Goal: Find specific page/section: Find specific page/section

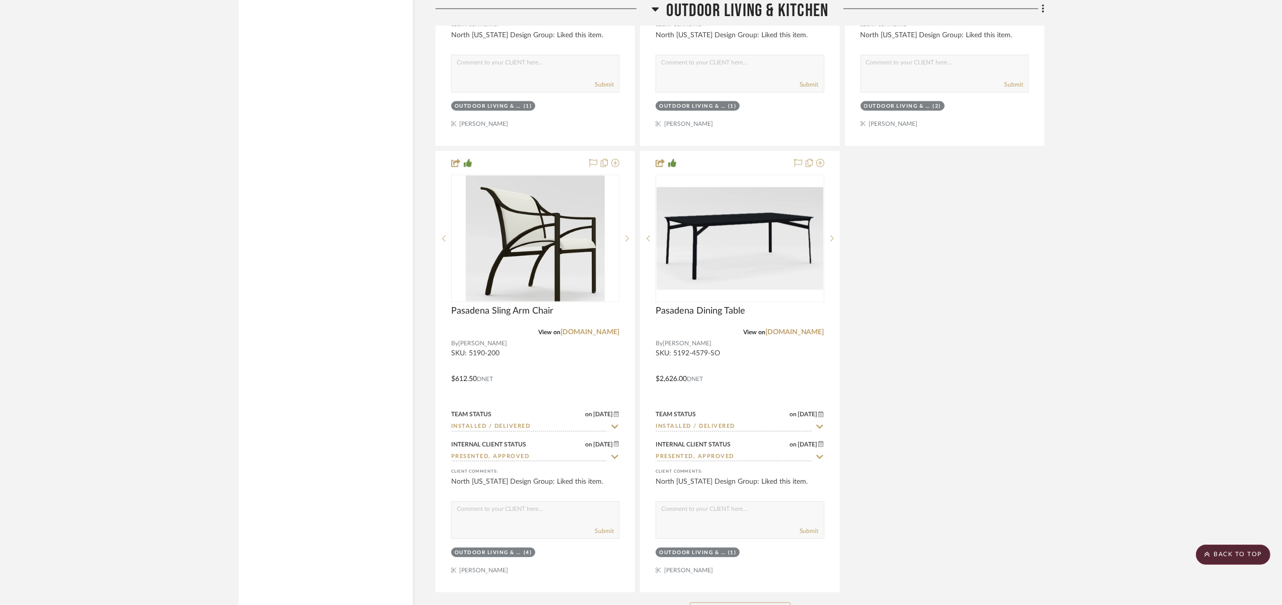
scroll to position [26852, 0]
click at [1216, 550] on scroll-to-top-button "BACK TO TOP" at bounding box center [1233, 555] width 75 height 20
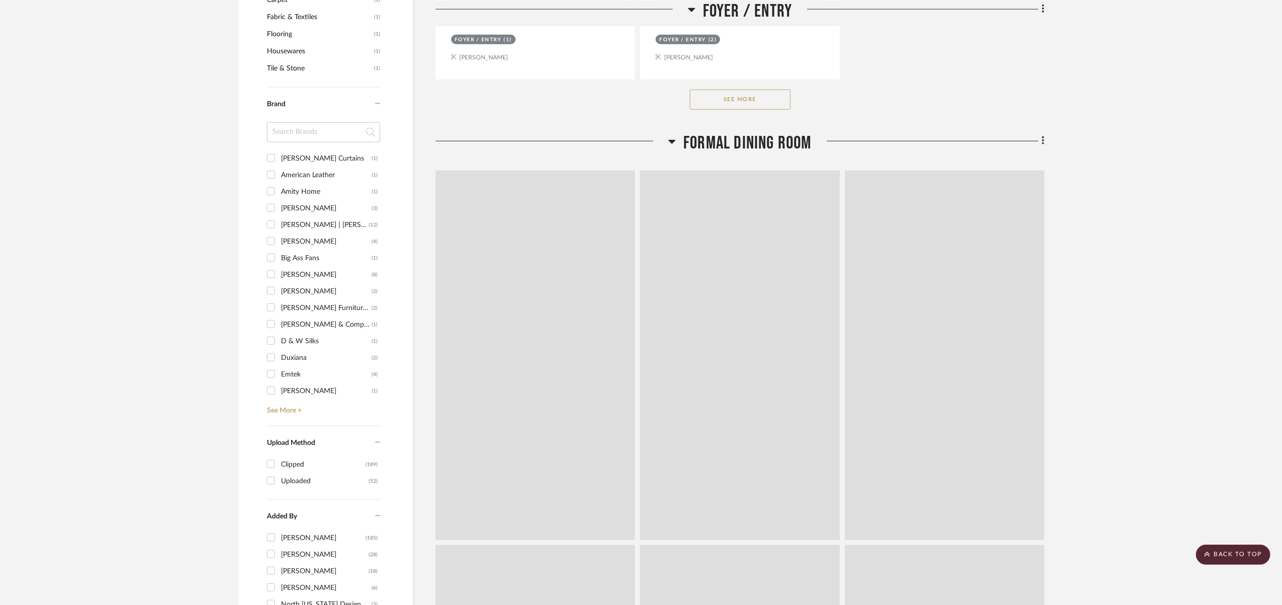
scroll to position [0, 0]
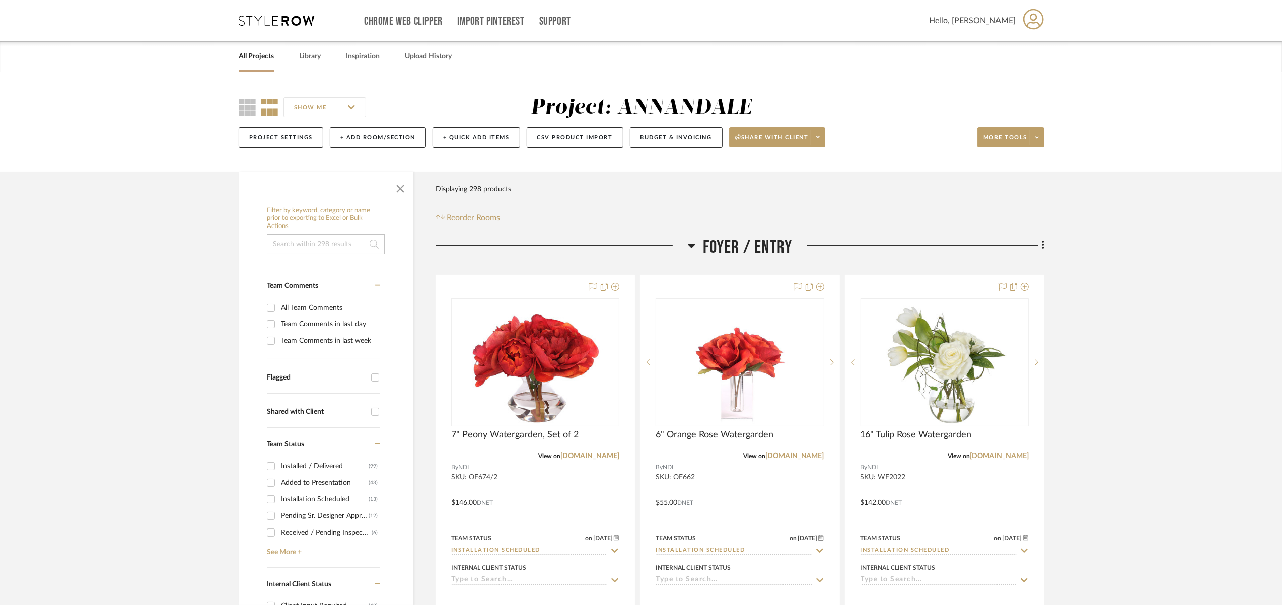
click at [244, 50] on link "All Projects" at bounding box center [256, 57] width 35 height 14
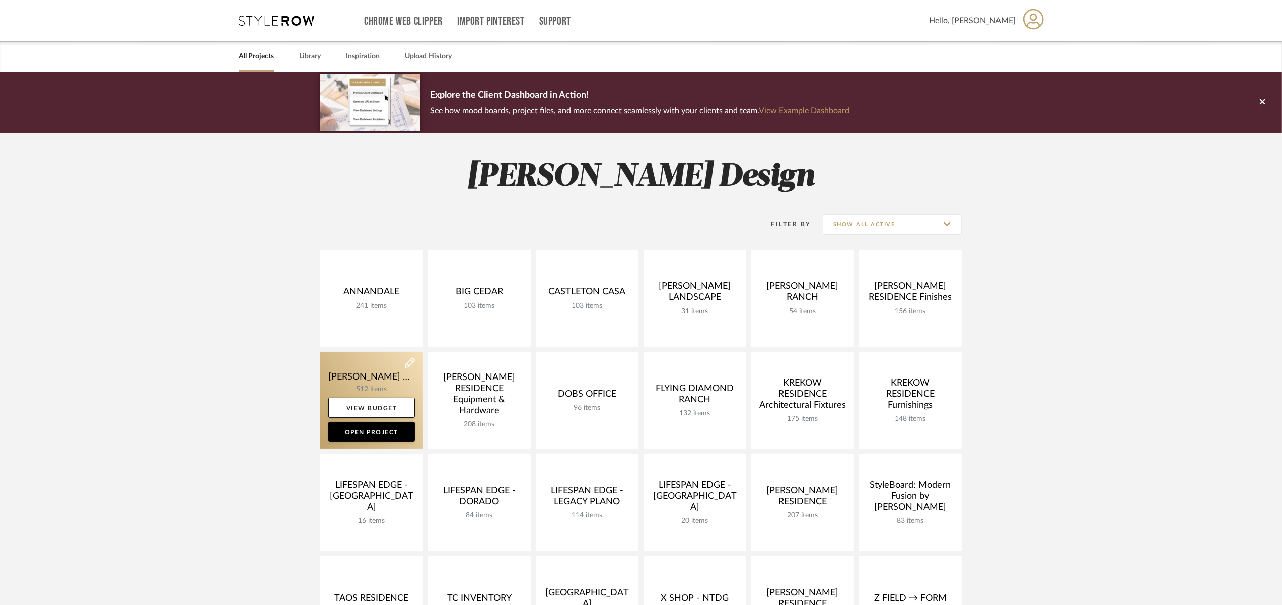
click at [350, 379] on link at bounding box center [371, 400] width 103 height 97
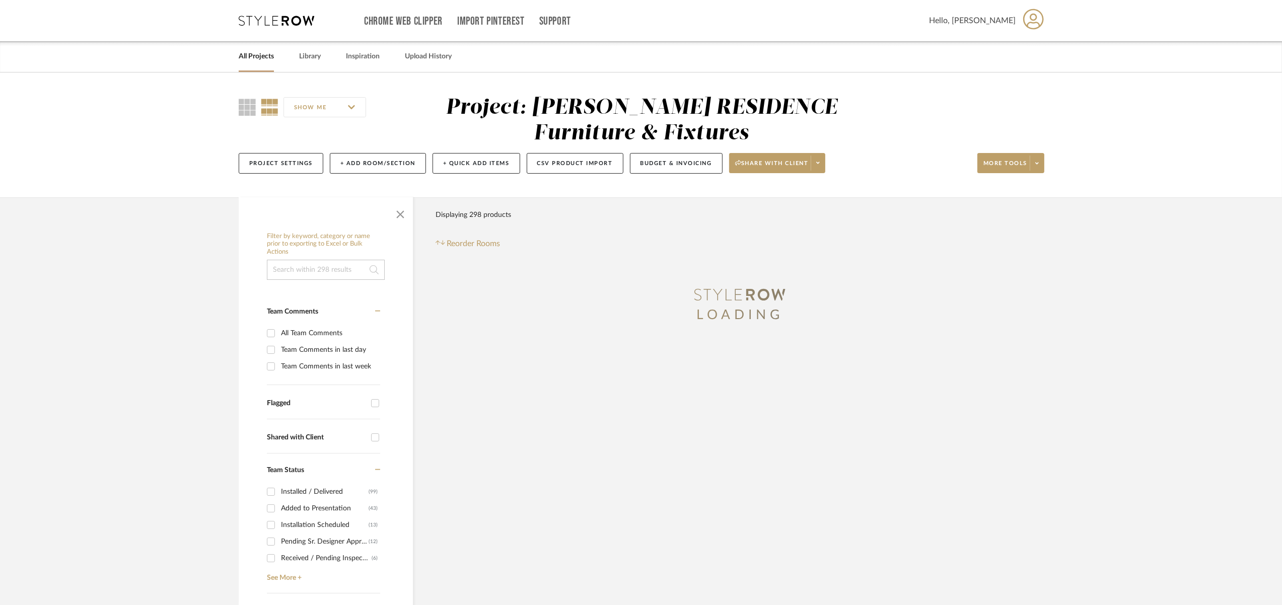
click at [337, 265] on input at bounding box center [326, 270] width 118 height 20
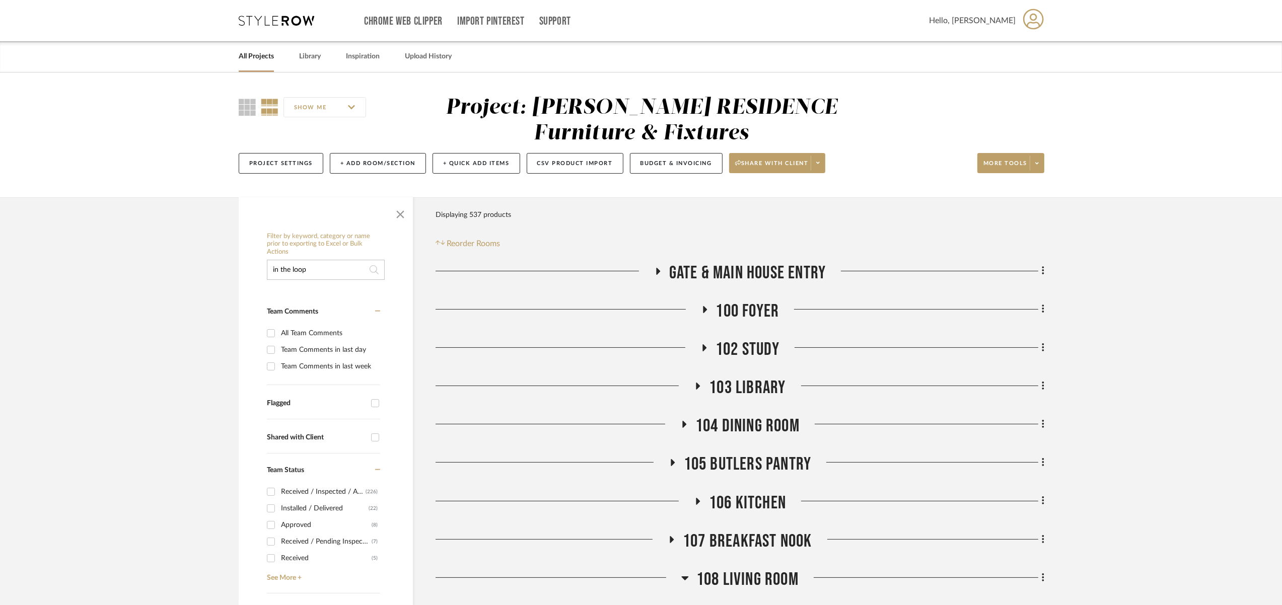
type input "in the loop"
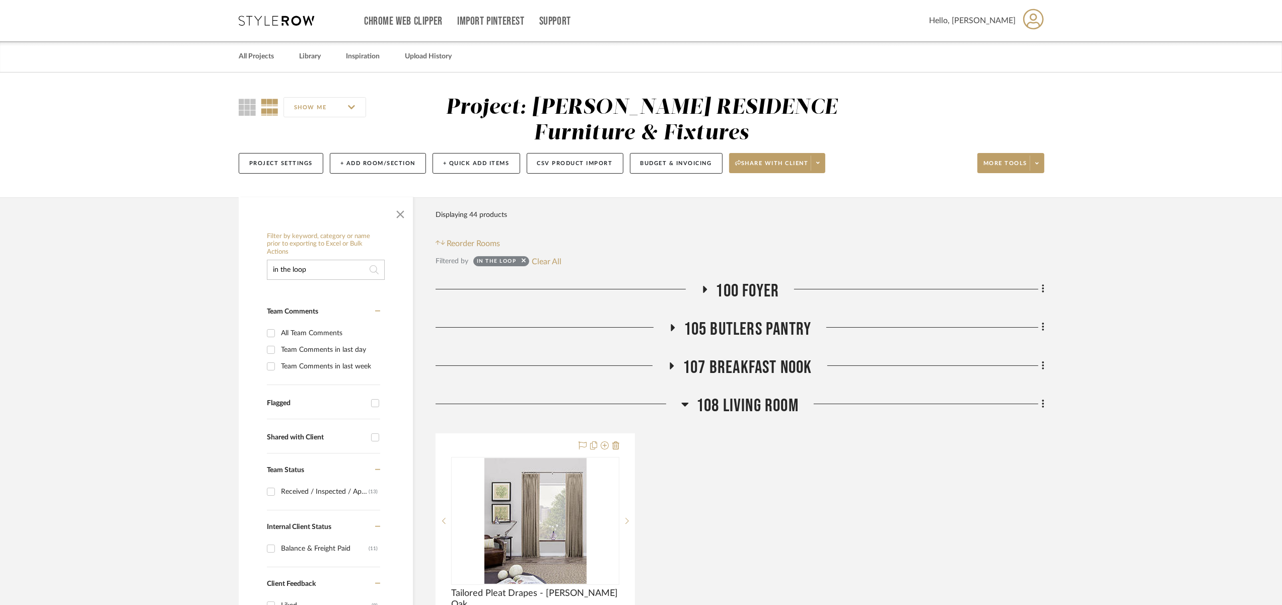
click at [733, 293] on span "100 Foyer" at bounding box center [747, 291] width 63 height 22
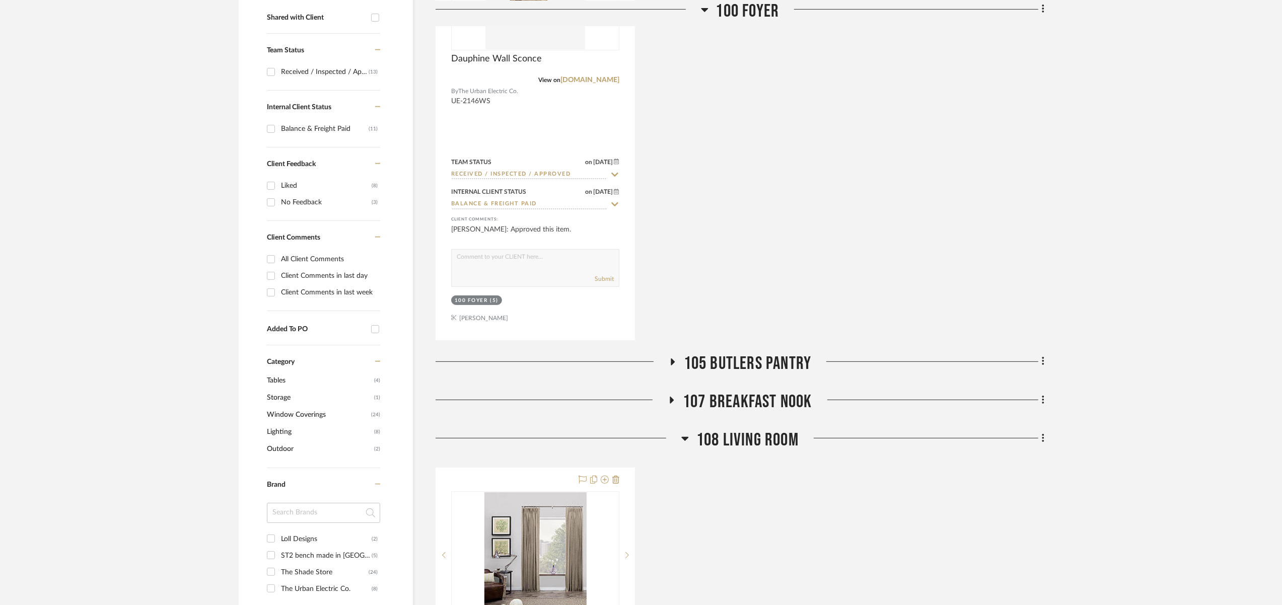
click at [719, 358] on span "105 BUTLERS PANTRY" at bounding box center [748, 364] width 128 height 22
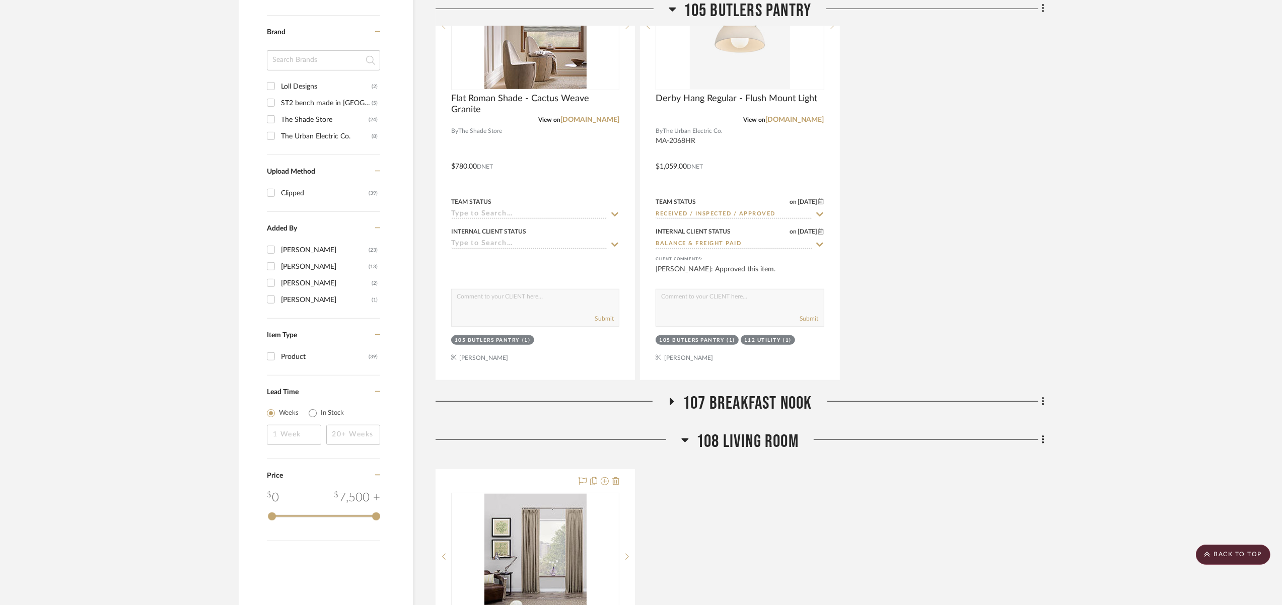
scroll to position [953, 0]
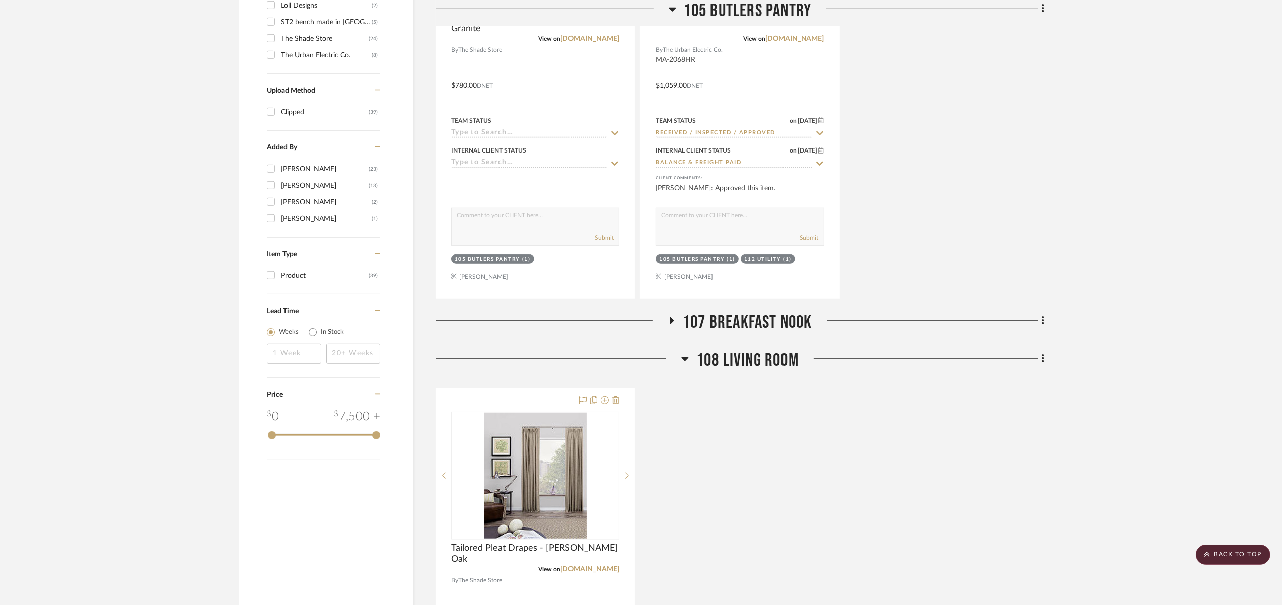
click at [719, 321] on span "107 Breakfast Nook" at bounding box center [747, 323] width 129 height 22
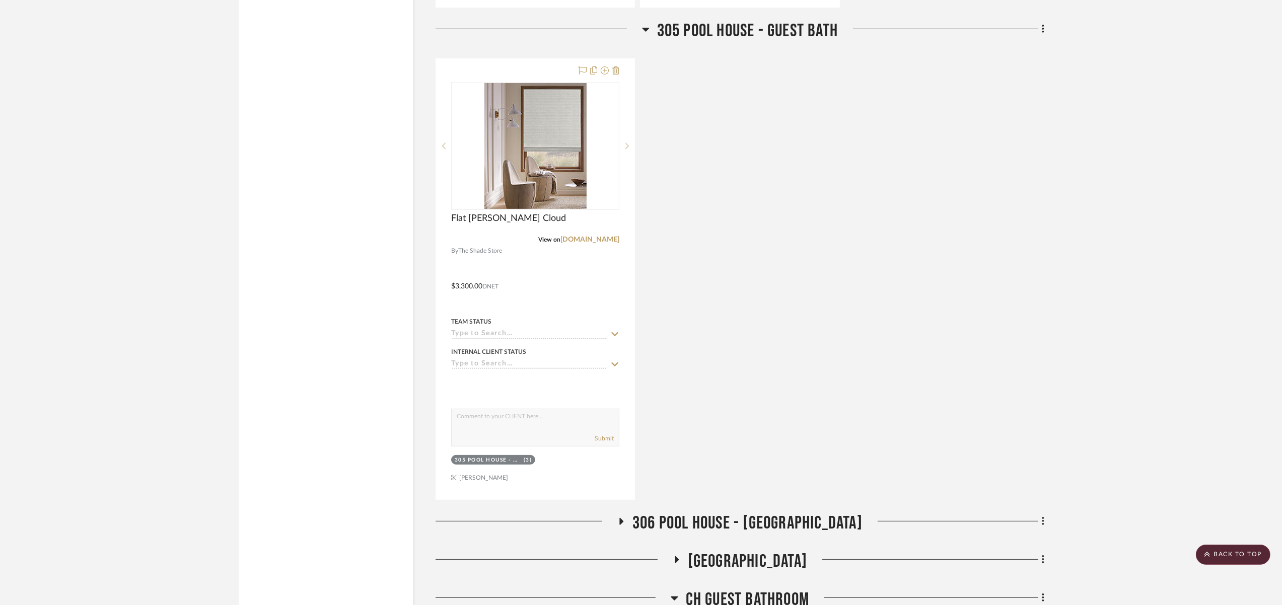
scroll to position [4769, 0]
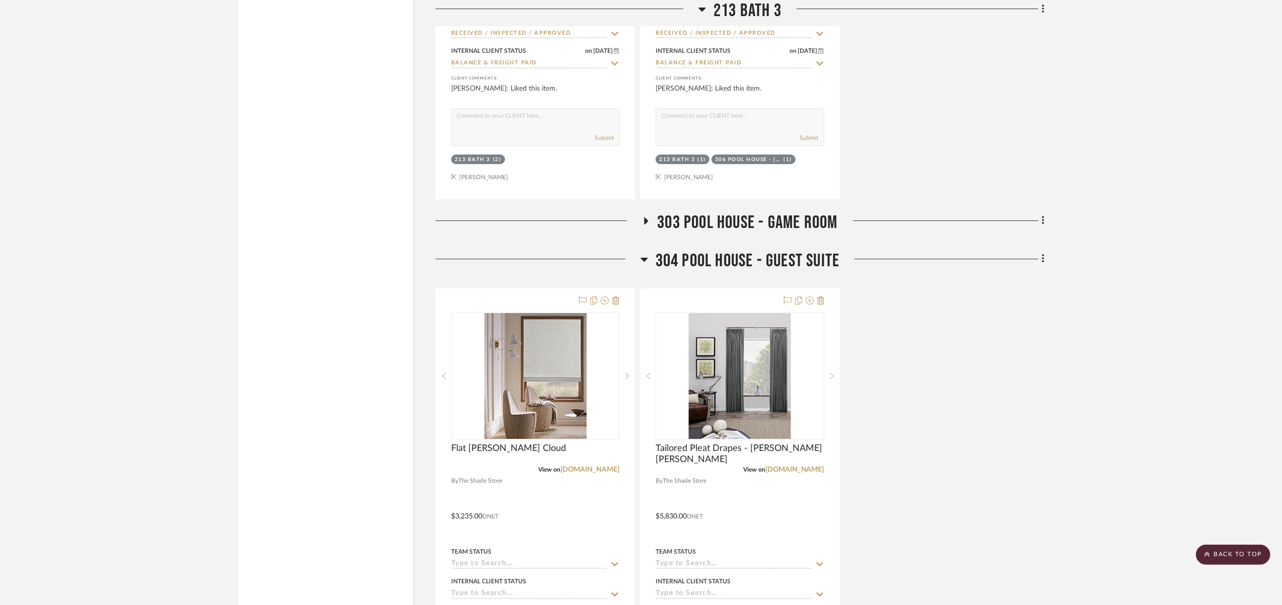
click at [766, 224] on div "303 Pool House - Game Room" at bounding box center [739, 225] width 609 height 26
click at [760, 217] on span "303 Pool House - Game Room" at bounding box center [747, 223] width 180 height 22
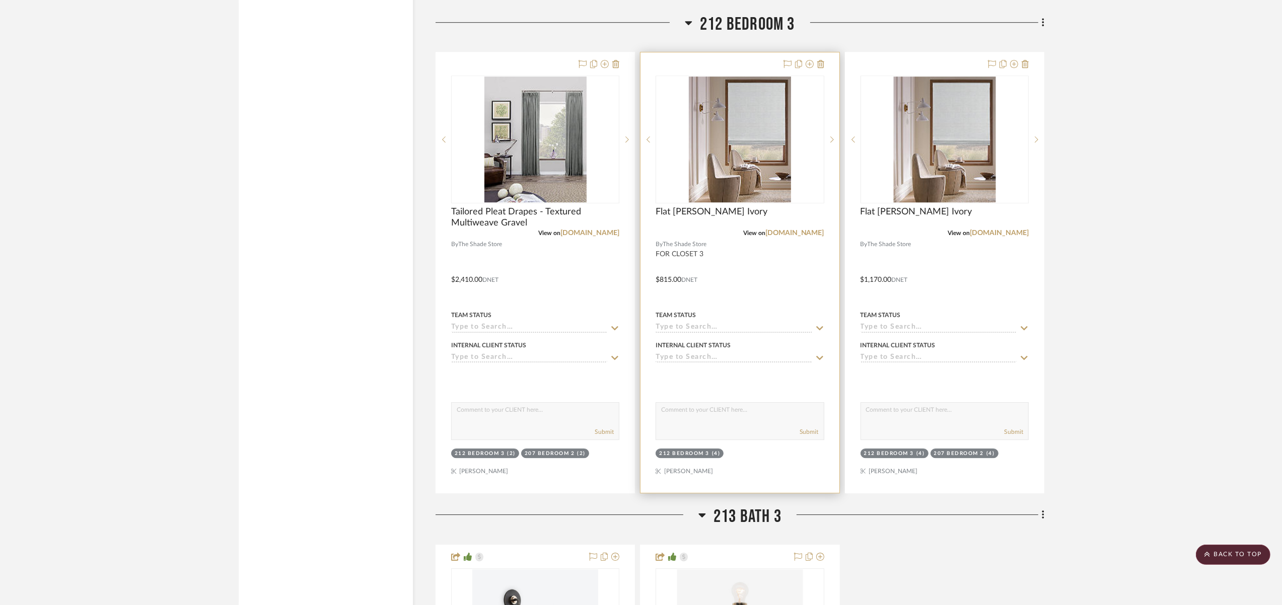
scroll to position [3772, 0]
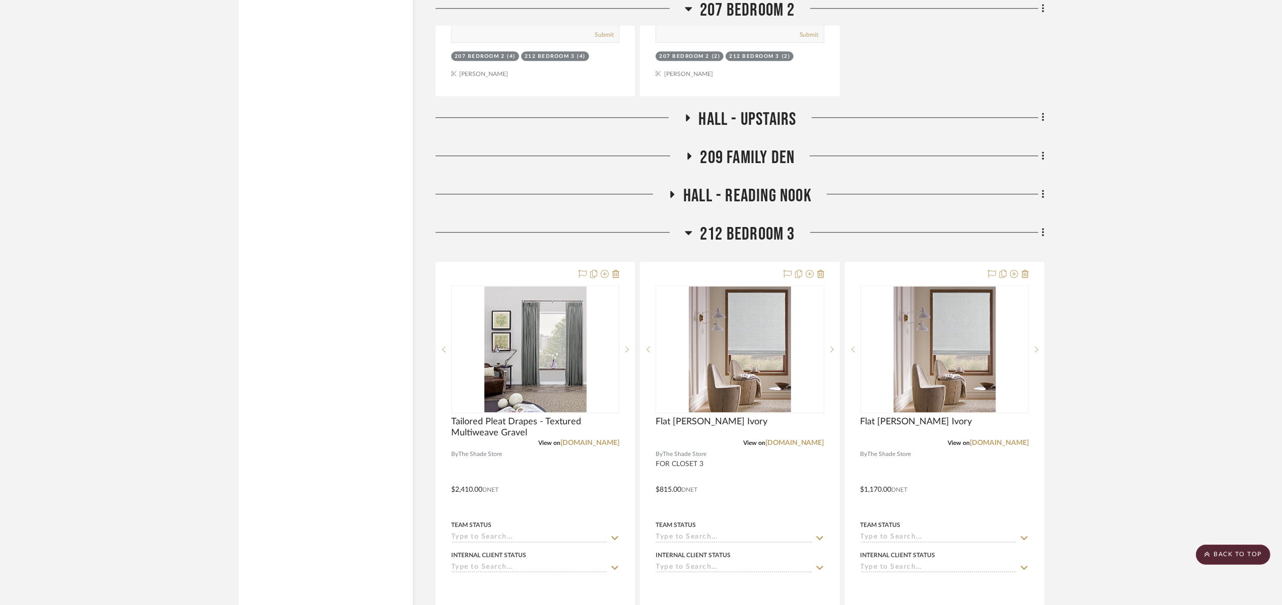
click at [758, 187] on span "Hall - Reading Nook" at bounding box center [747, 196] width 128 height 22
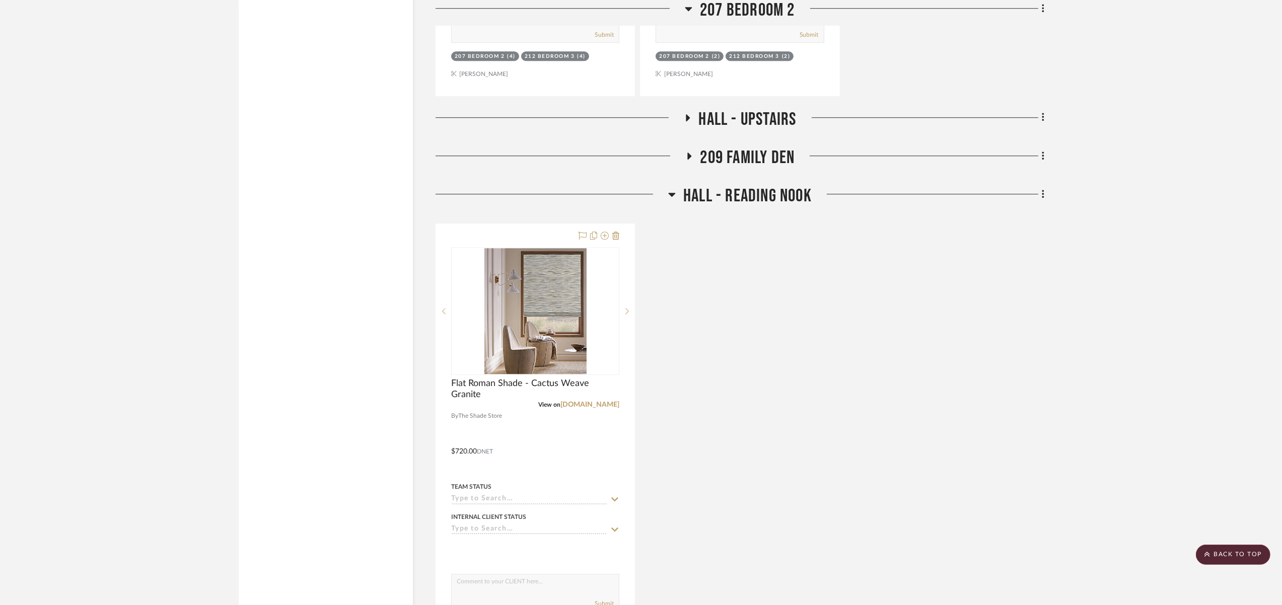
click at [760, 152] on span "209 Family Den" at bounding box center [747, 158] width 95 height 22
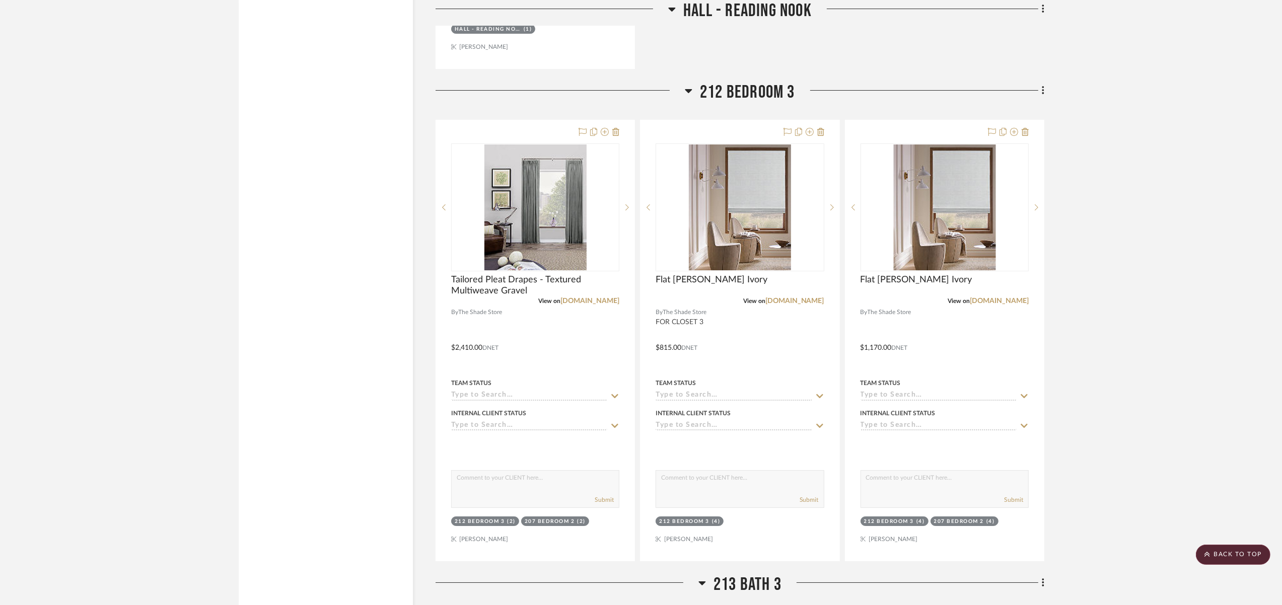
scroll to position [5291, 0]
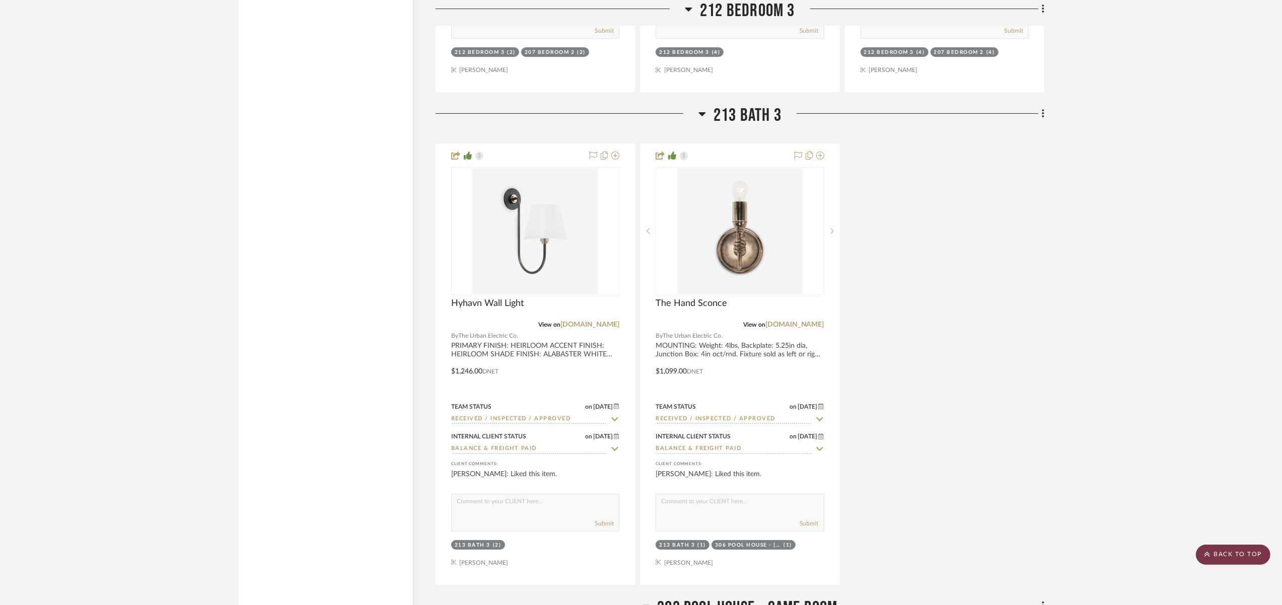
click at [1204, 556] on scroll-to-top-button "BACK TO TOP" at bounding box center [1233, 555] width 75 height 20
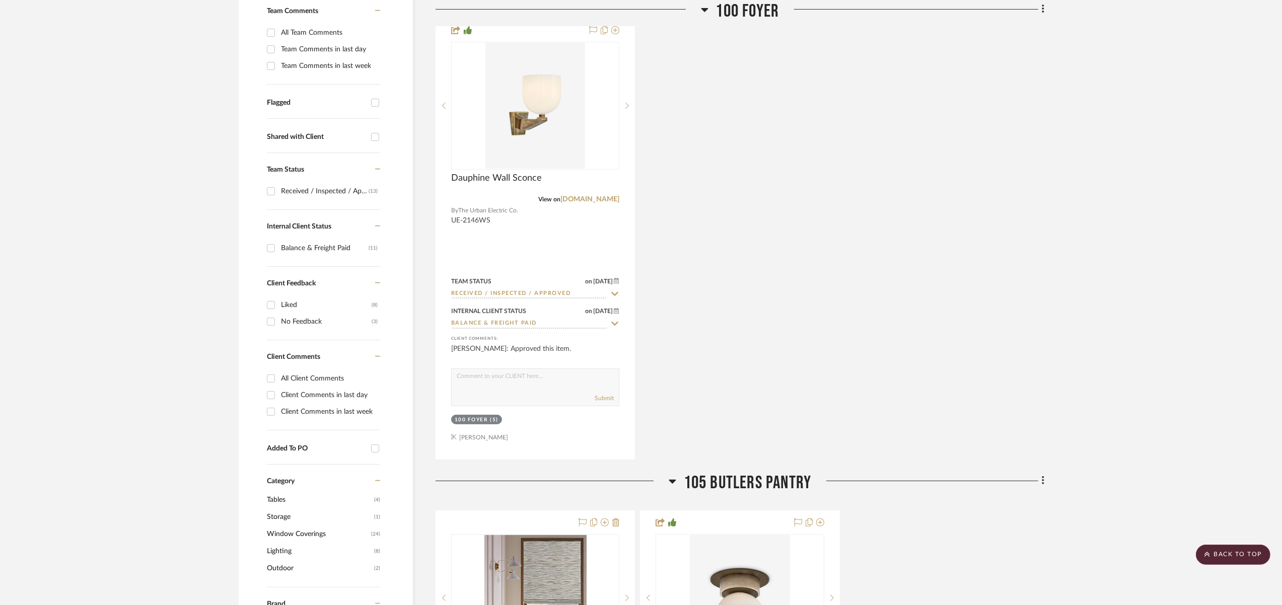
scroll to position [0, 0]
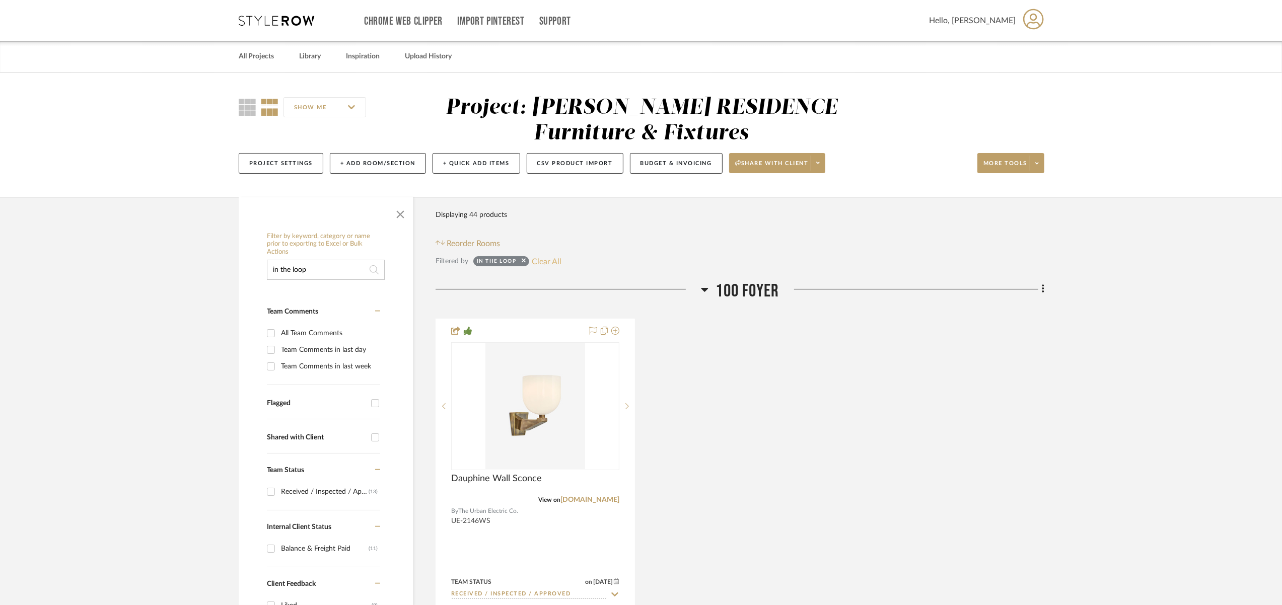
click at [544, 260] on button "Clear All" at bounding box center [547, 261] width 30 height 13
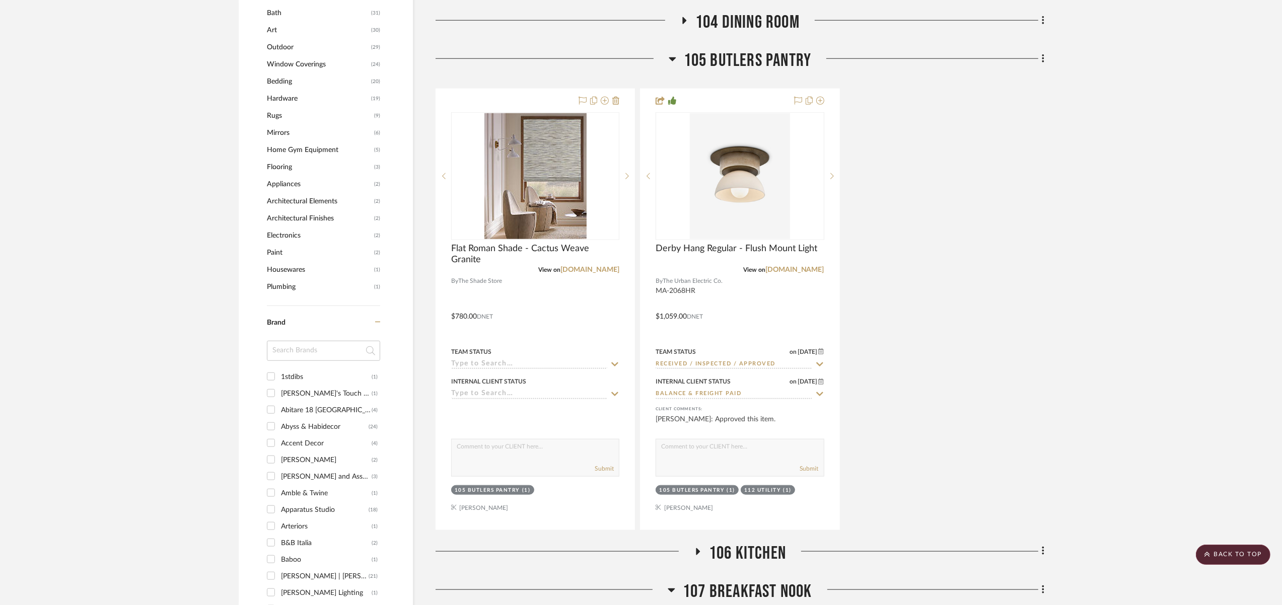
scroll to position [1502, 0]
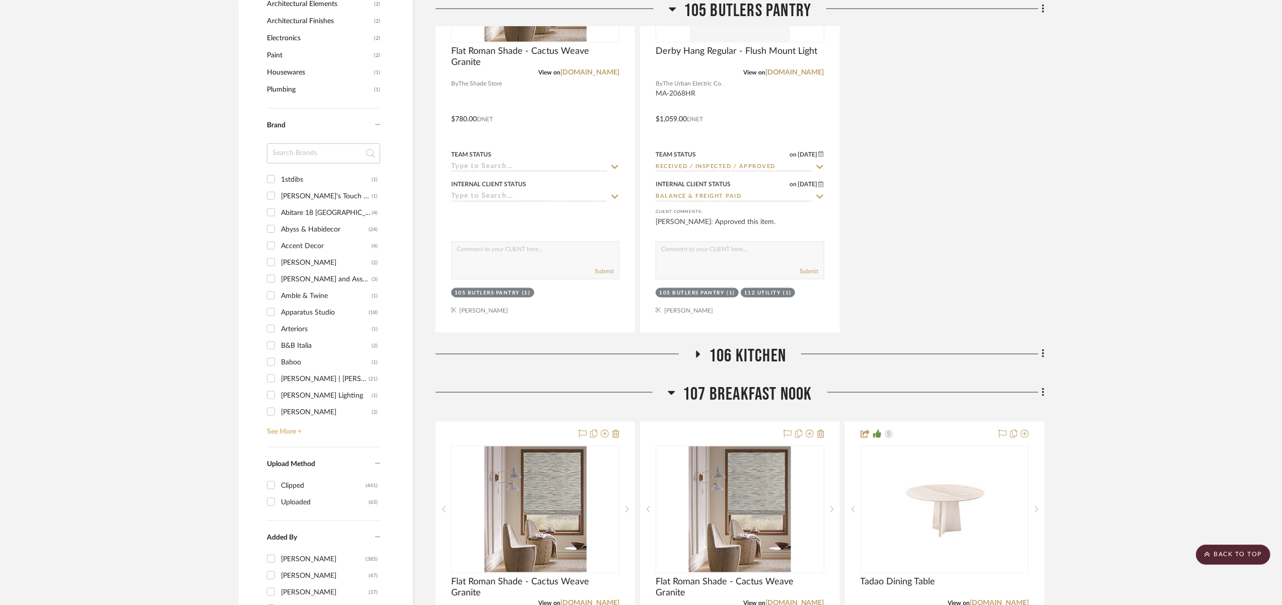
click at [275, 422] on link "See More +" at bounding box center [322, 428] width 116 height 16
click at [308, 224] on div "Perennials" at bounding box center [326, 227] width 91 height 16
click at [279, 224] on input "Perennials (6)" at bounding box center [271, 226] width 16 height 16
checkbox input "true"
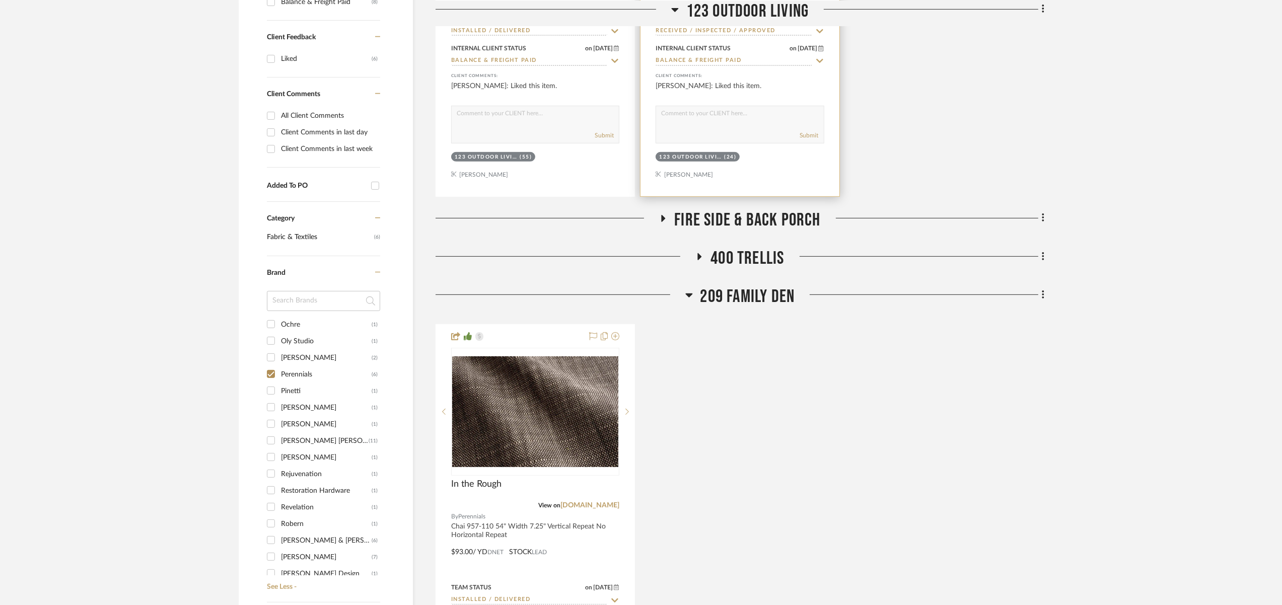
scroll to position [566, 0]
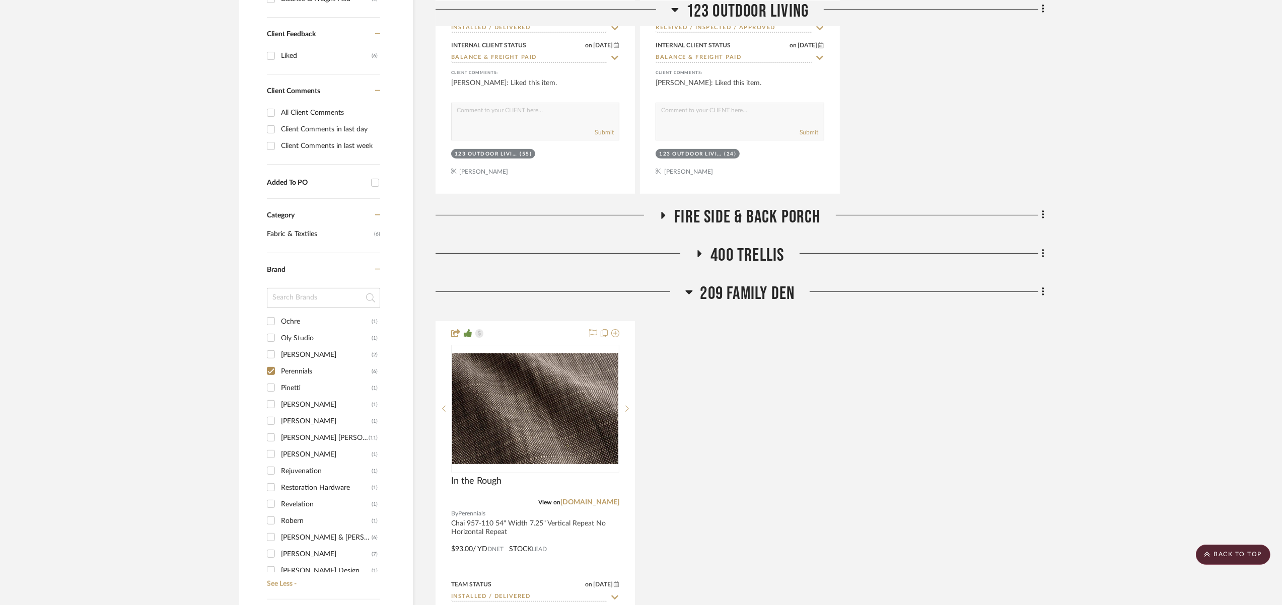
click at [756, 219] on span "Fire Side & Back Porch" at bounding box center [747, 217] width 146 height 22
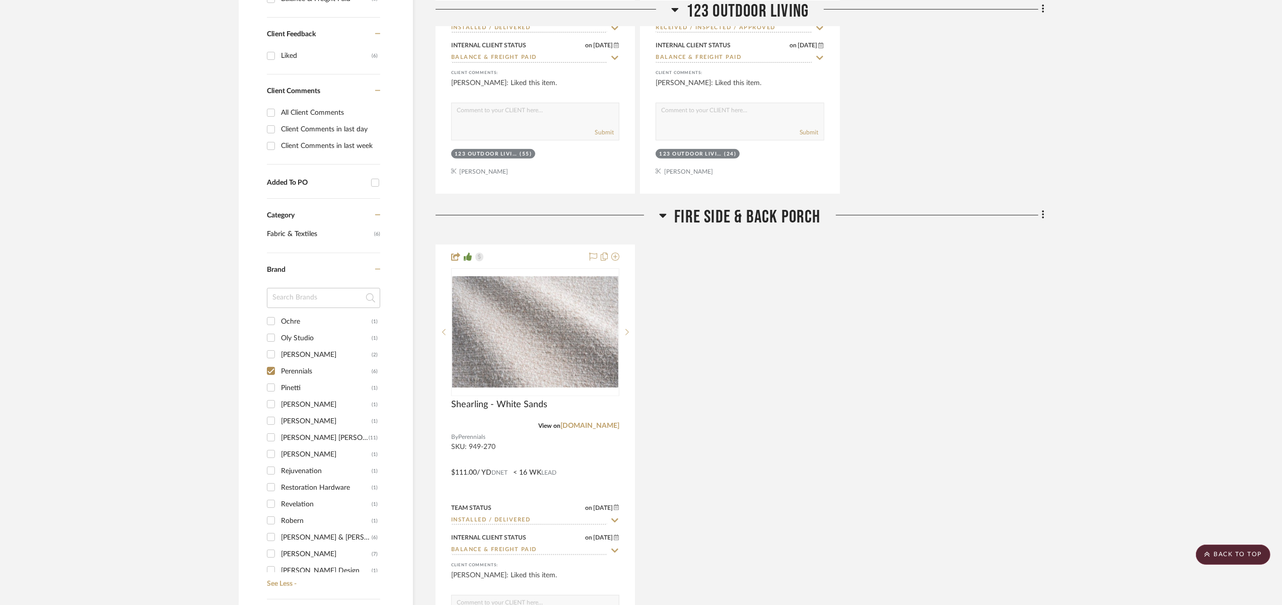
click at [755, 219] on span "Fire Side & Back Porch" at bounding box center [747, 217] width 146 height 22
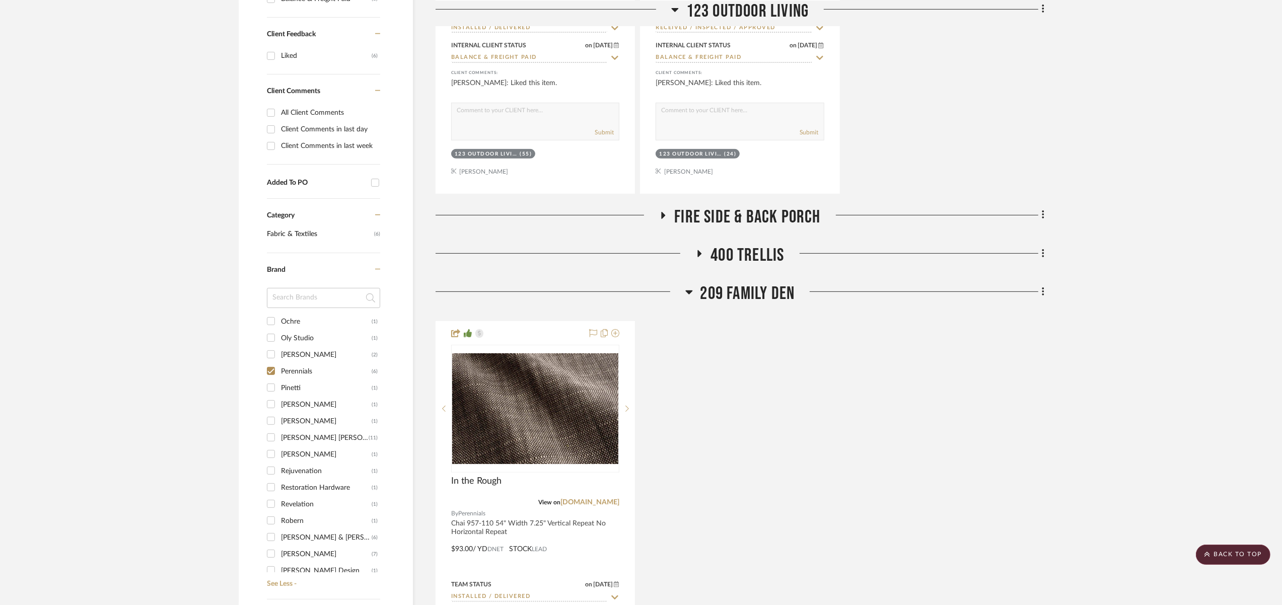
click at [758, 258] on span "400 TRELLIS" at bounding box center [746, 256] width 73 height 22
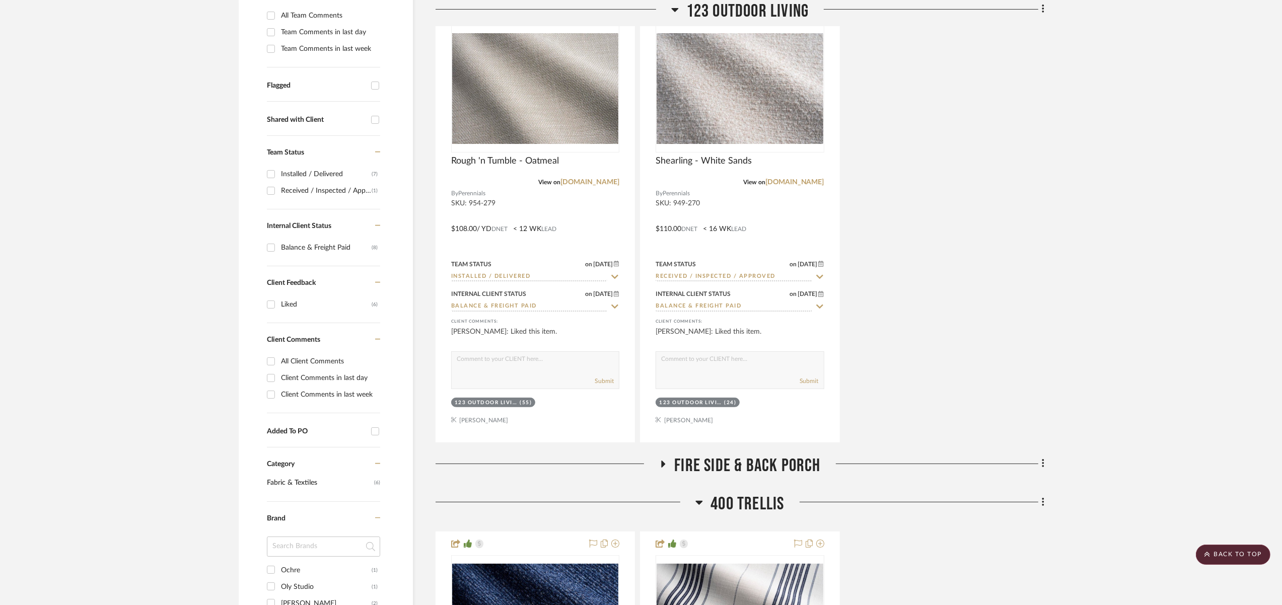
scroll to position [0, 0]
